Goal: Navigation & Orientation: Find specific page/section

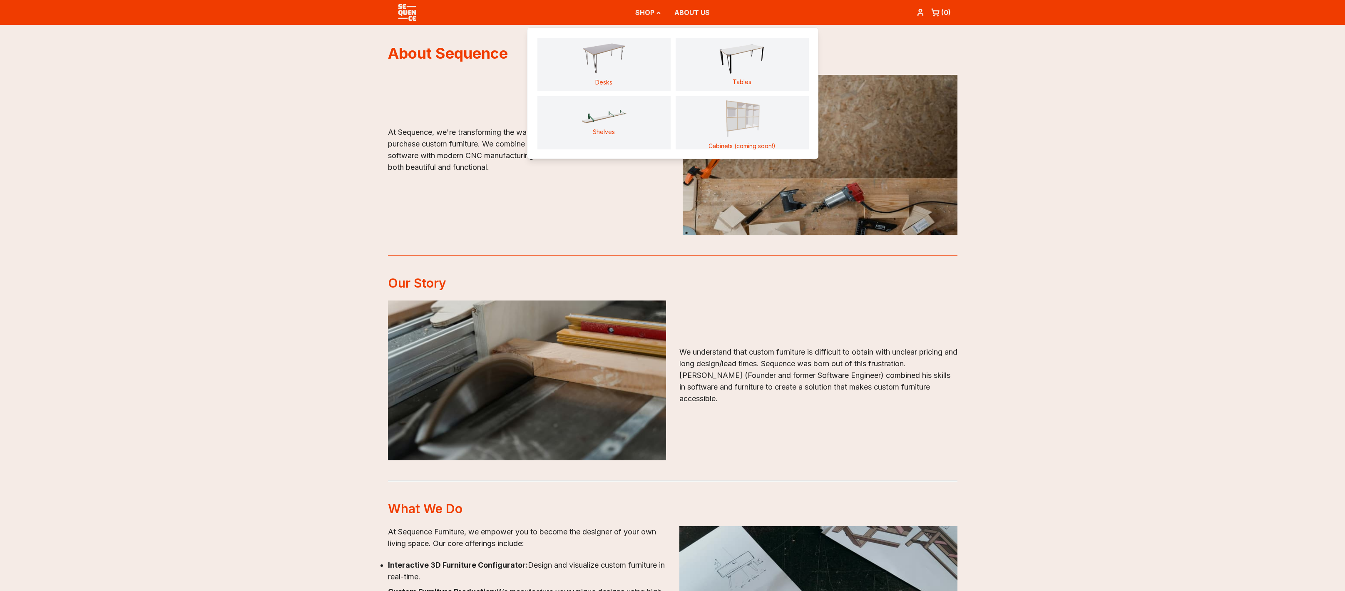
click at [756, 119] on img "Main" at bounding box center [742, 116] width 47 height 43
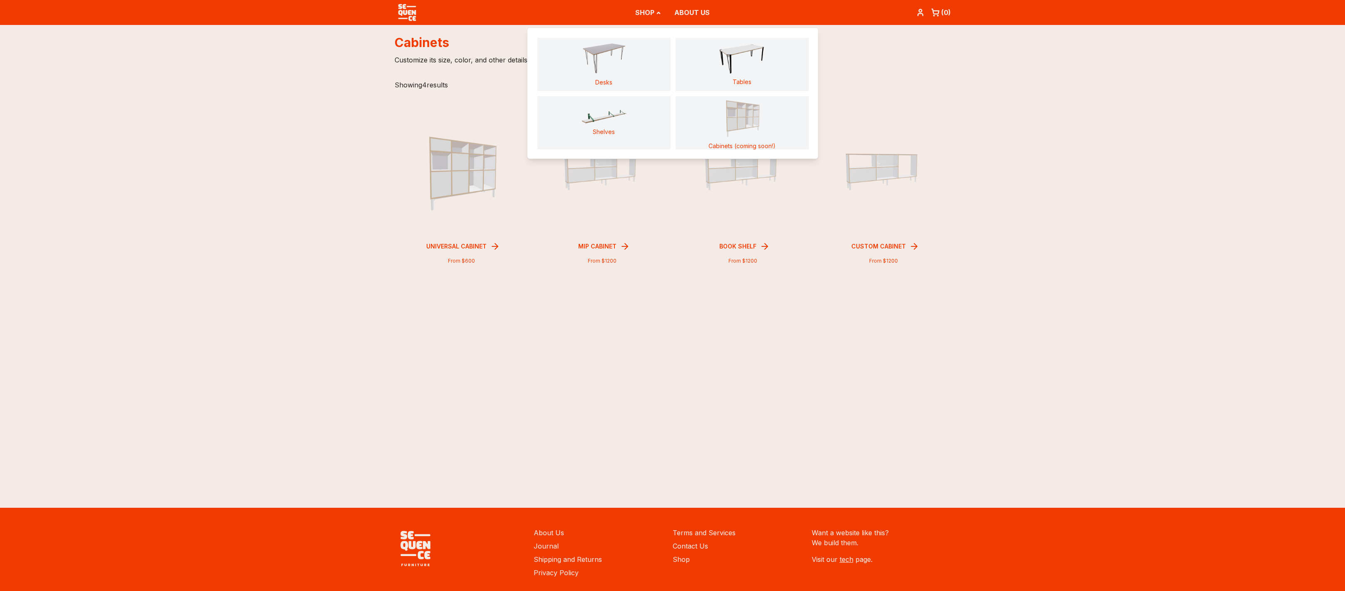
click at [653, 12] on button "SHOP" at bounding box center [648, 12] width 26 height 23
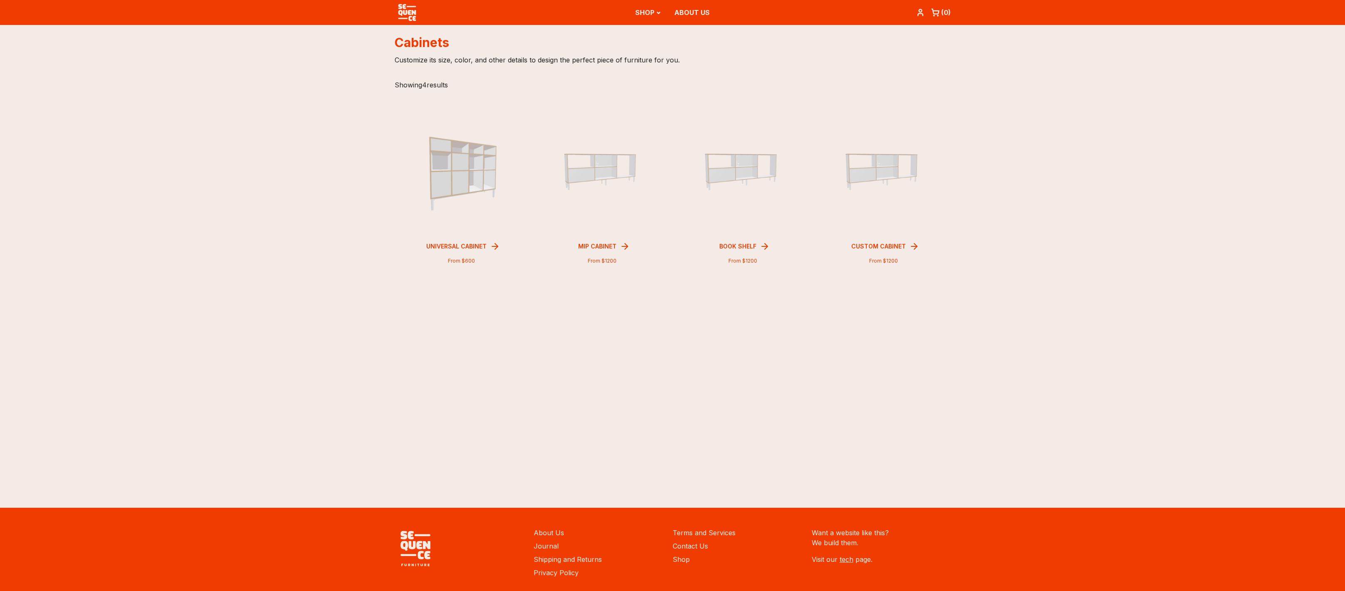
click at [653, 12] on button "SHOP" at bounding box center [648, 12] width 26 height 23
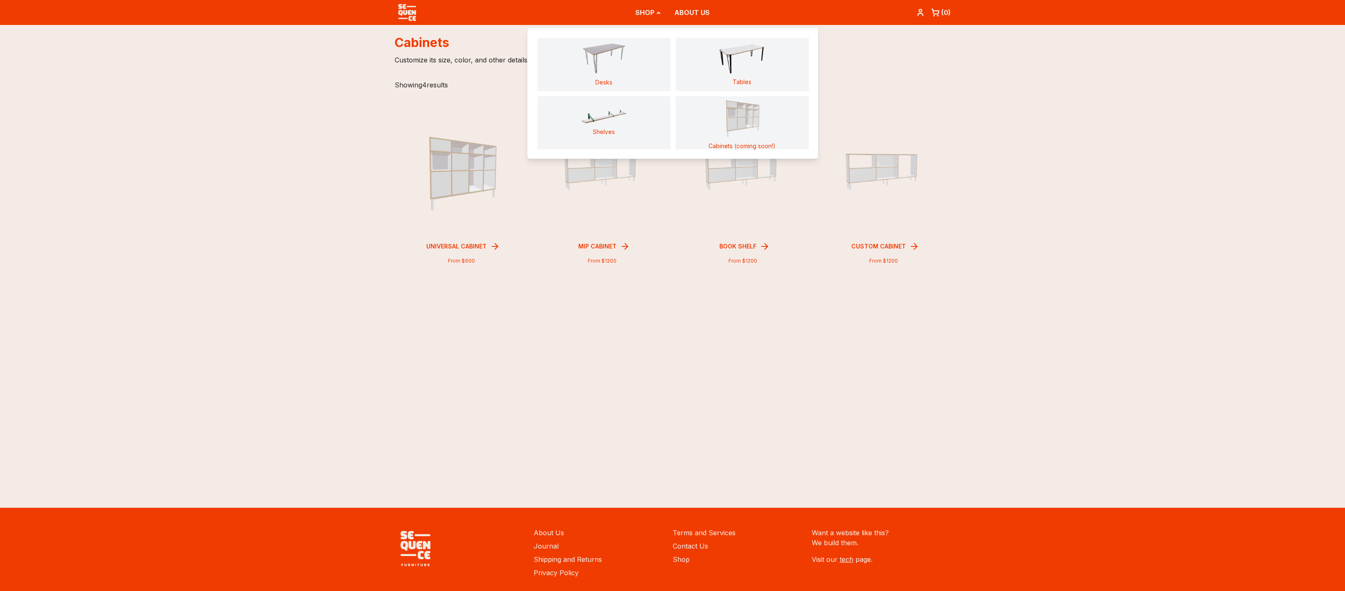
click at [615, 126] on link "Shelves" at bounding box center [603, 122] width 133 height 53
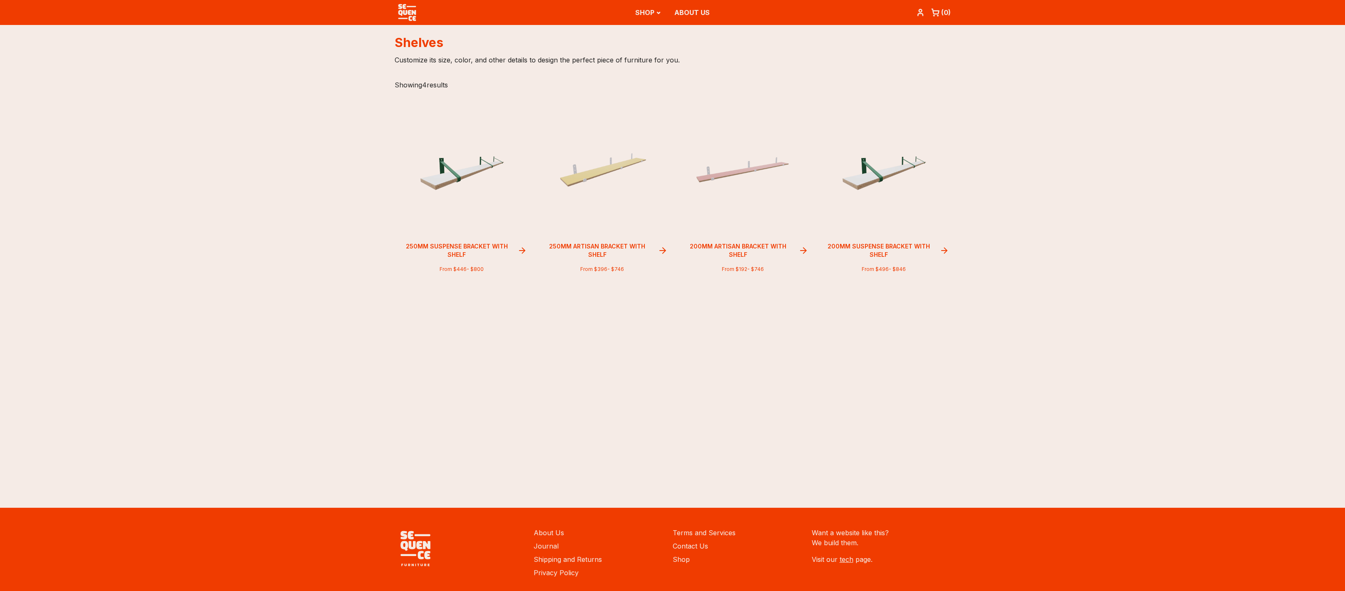
click at [656, 16] on button "SHOP" at bounding box center [648, 12] width 26 height 23
click at [656, 13] on icon "Main" at bounding box center [658, 12] width 5 height 5
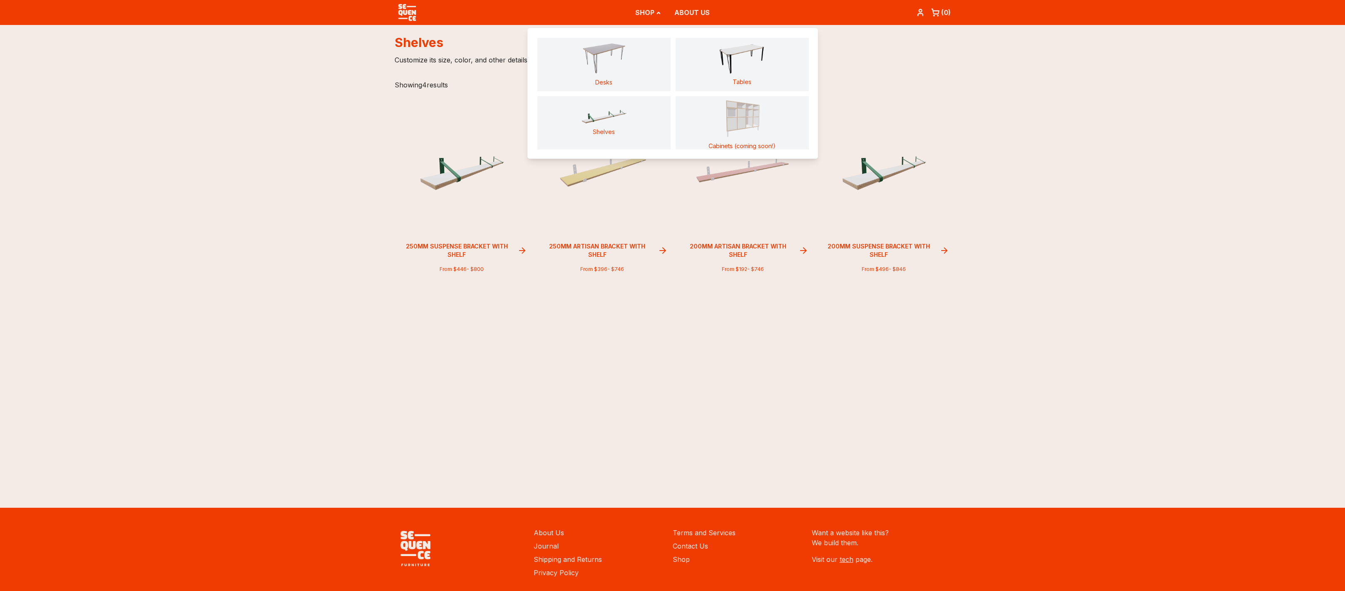
click at [623, 44] on img "Main" at bounding box center [604, 58] width 47 height 32
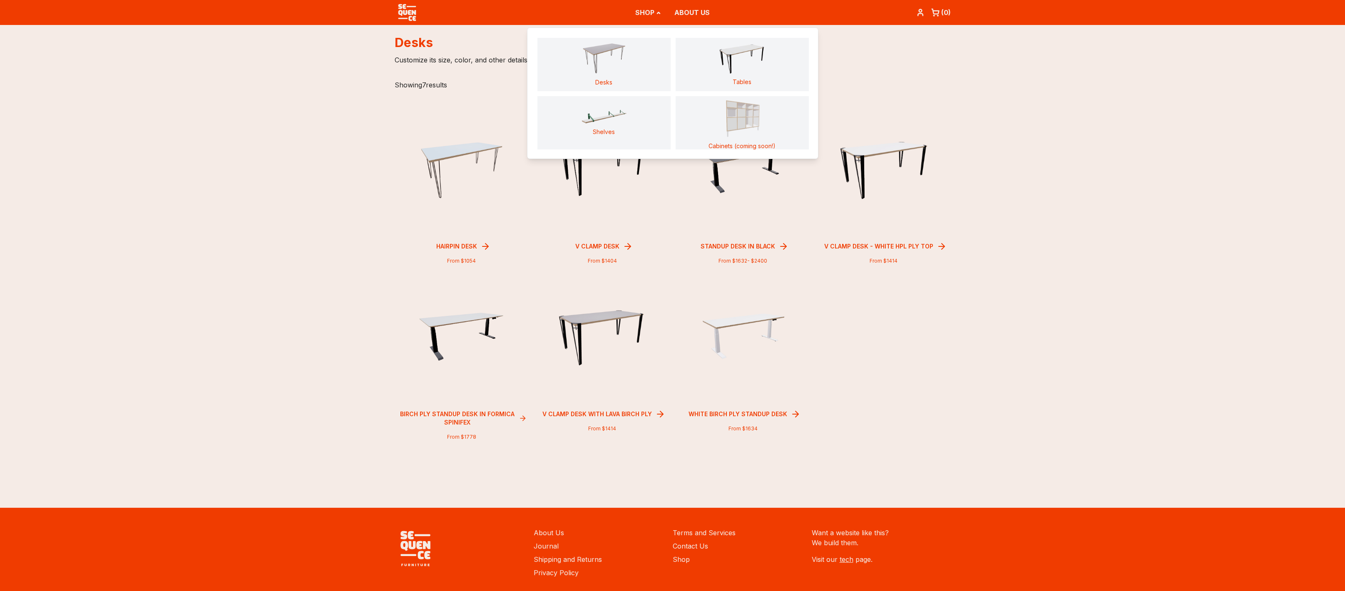
click at [740, 76] on link "Tables" at bounding box center [742, 64] width 133 height 53
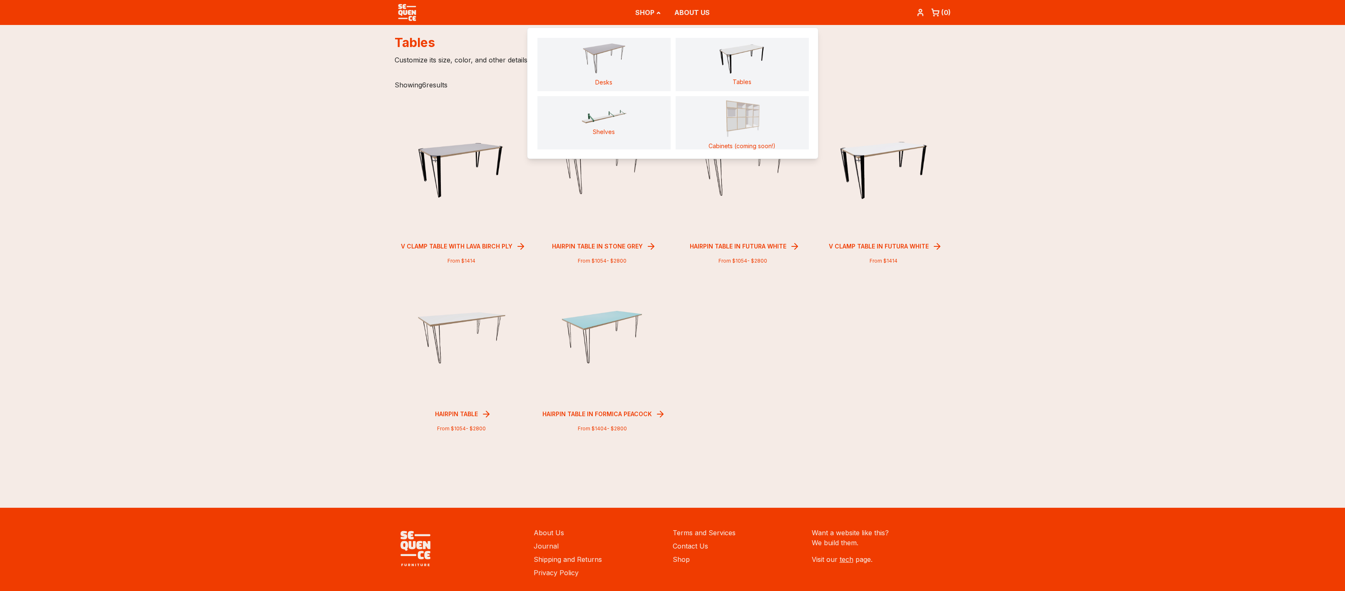
click at [760, 122] on img "Main" at bounding box center [742, 116] width 47 height 43
